Goal: Task Accomplishment & Management: Use online tool/utility

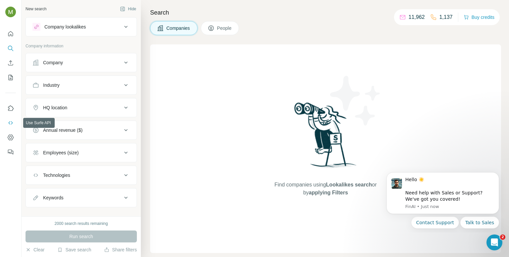
click at [13, 123] on icon "Use Surfe API" at bounding box center [10, 122] width 4 height 3
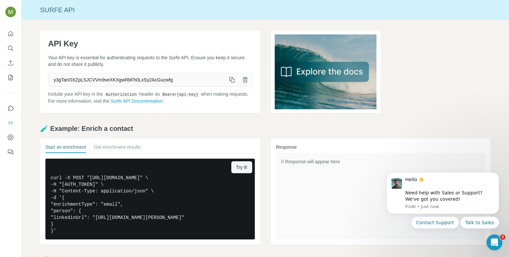
click at [228, 79] on icon "button" at bounding box center [231, 79] width 7 height 7
drag, startPoint x: 73, startPoint y: 184, endPoint x: 171, endPoint y: 191, distance: 98.3
click at [171, 191] on pre "curl -X POST "[URL][DOMAIN_NAME]" \ -H "[AUTH_TOKEN]" \ -H "Content-Type: appli…" at bounding box center [149, 199] width 209 height 81
copy pre "[AUTH_TOKEN]"
click at [115, 183] on pre "curl -X POST "[URL][DOMAIN_NAME]" \ -H "[AUTH_TOKEN]" \ -H "Content-Type: appli…" at bounding box center [149, 199] width 209 height 81
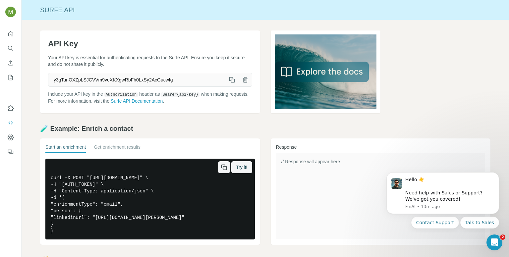
drag, startPoint x: 115, startPoint y: 183, endPoint x: 170, endPoint y: 191, distance: 55.0
click at [170, 191] on pre "curl -X POST "[URL][DOMAIN_NAME]" \ -H "[AUTH_TOKEN]" \ -H "Content-Type: appli…" at bounding box center [149, 199] width 209 height 81
copy pre "[AUTH_TOKEN]"
